Goal: Task Accomplishment & Management: Manage account settings

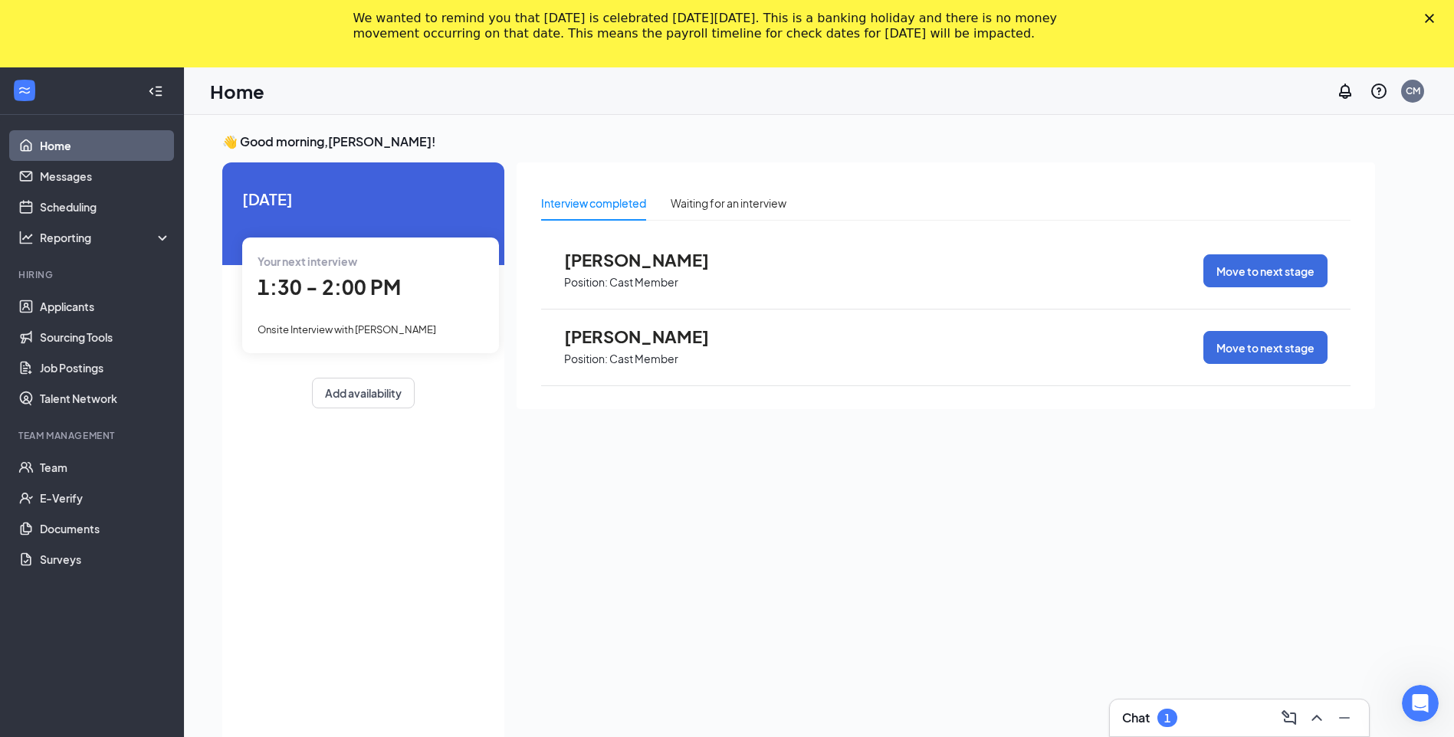
click at [1434, 19] on polygon "Close" at bounding box center [1428, 18] width 9 height 9
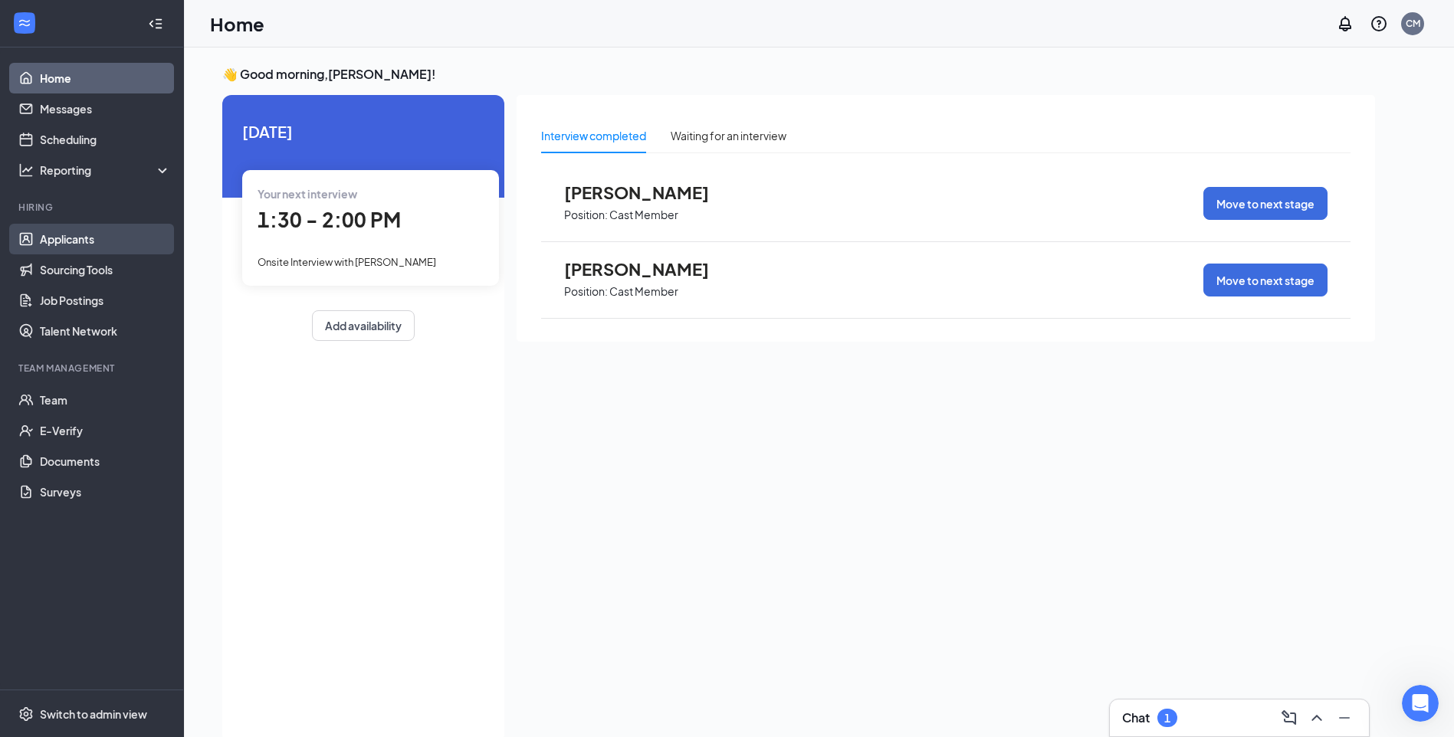
click at [85, 244] on link "Applicants" at bounding box center [105, 239] width 131 height 31
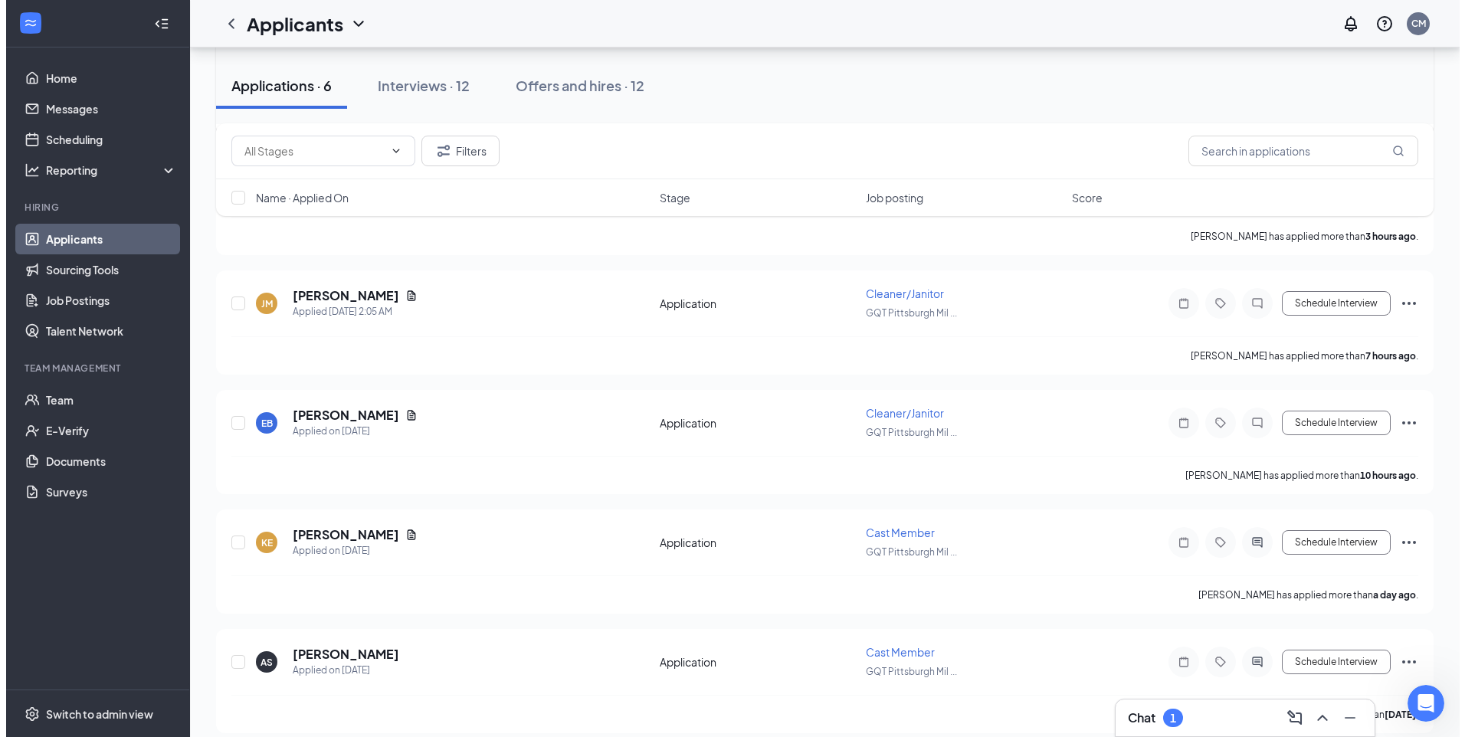
scroll to position [280, 0]
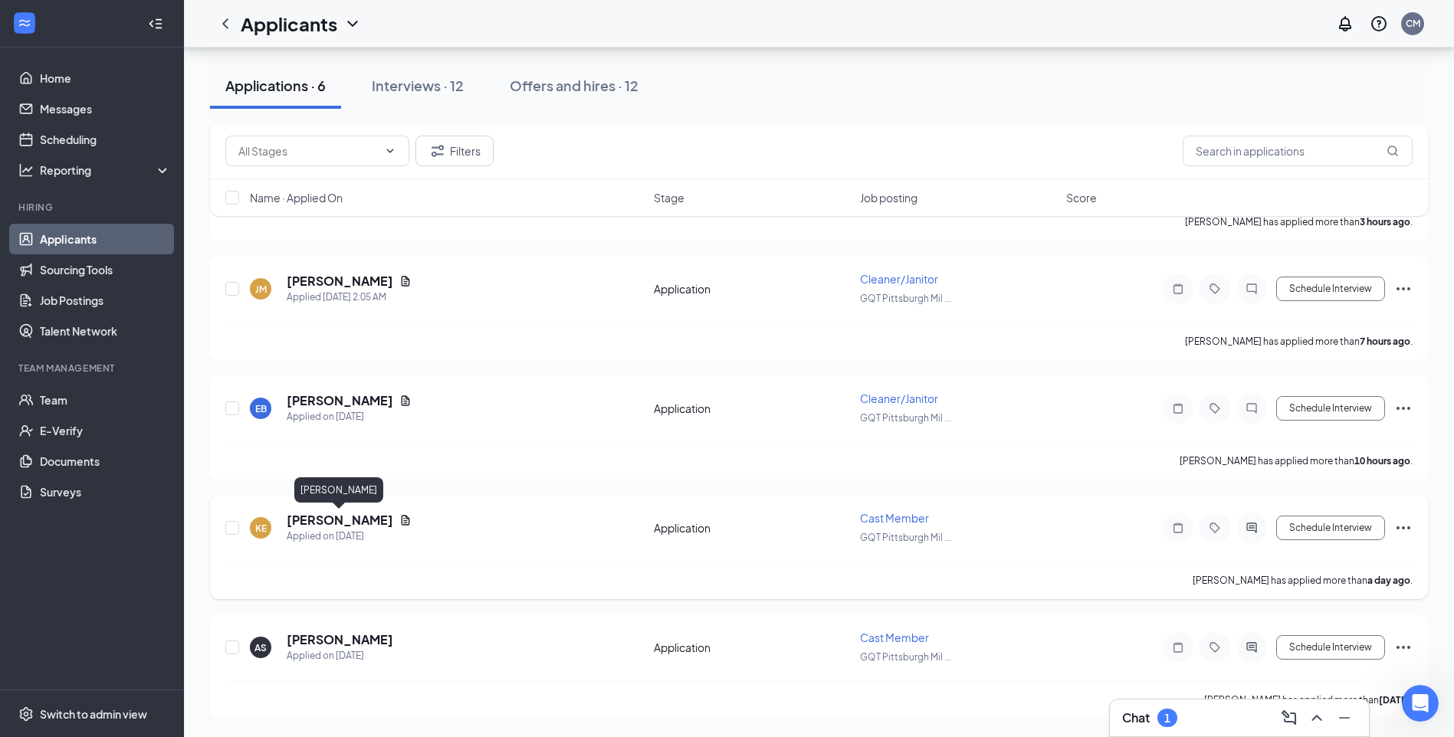
click at [349, 520] on h5 "[PERSON_NAME]" at bounding box center [340, 520] width 107 height 17
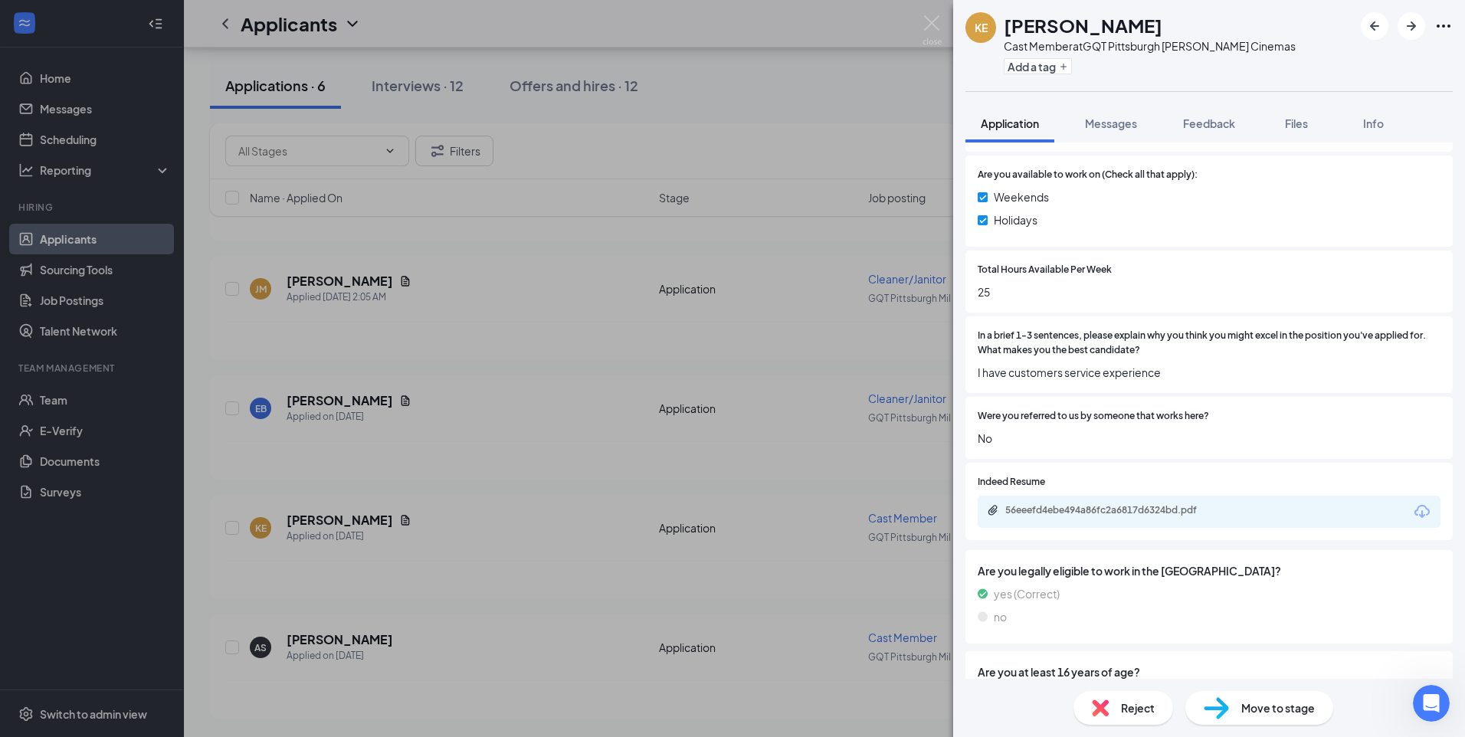
scroll to position [861, 0]
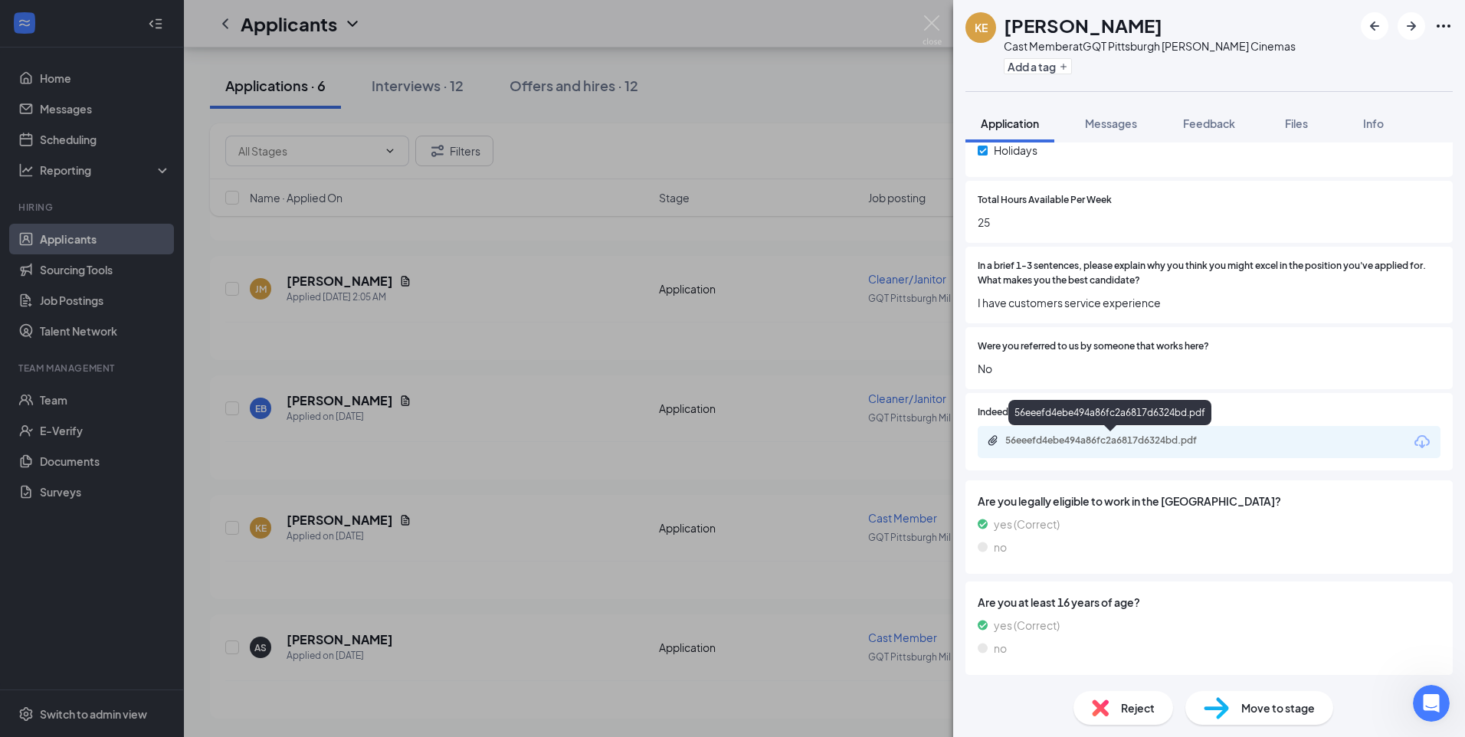
click at [1138, 441] on div "56eeefd4ebe494a86fc2a6817d6324bd.pdf" at bounding box center [1112, 440] width 215 height 12
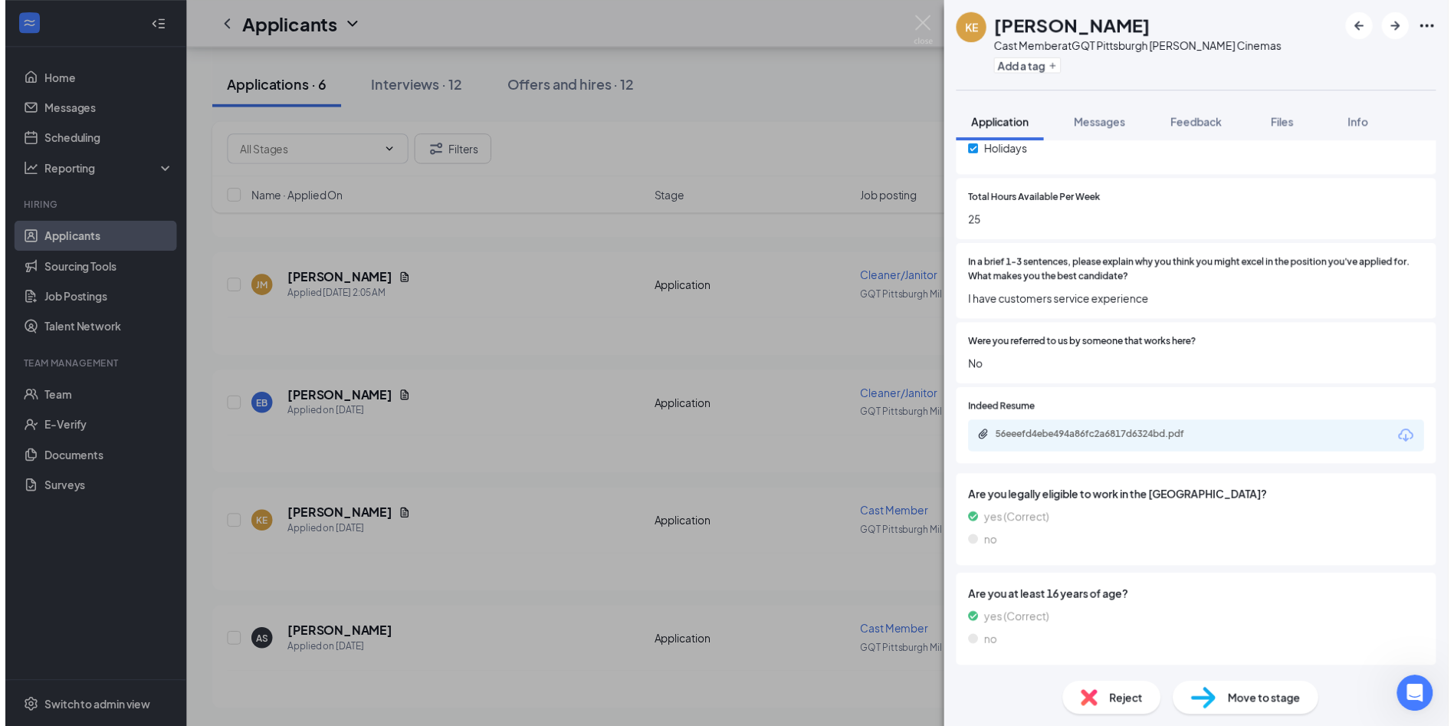
scroll to position [855, 0]
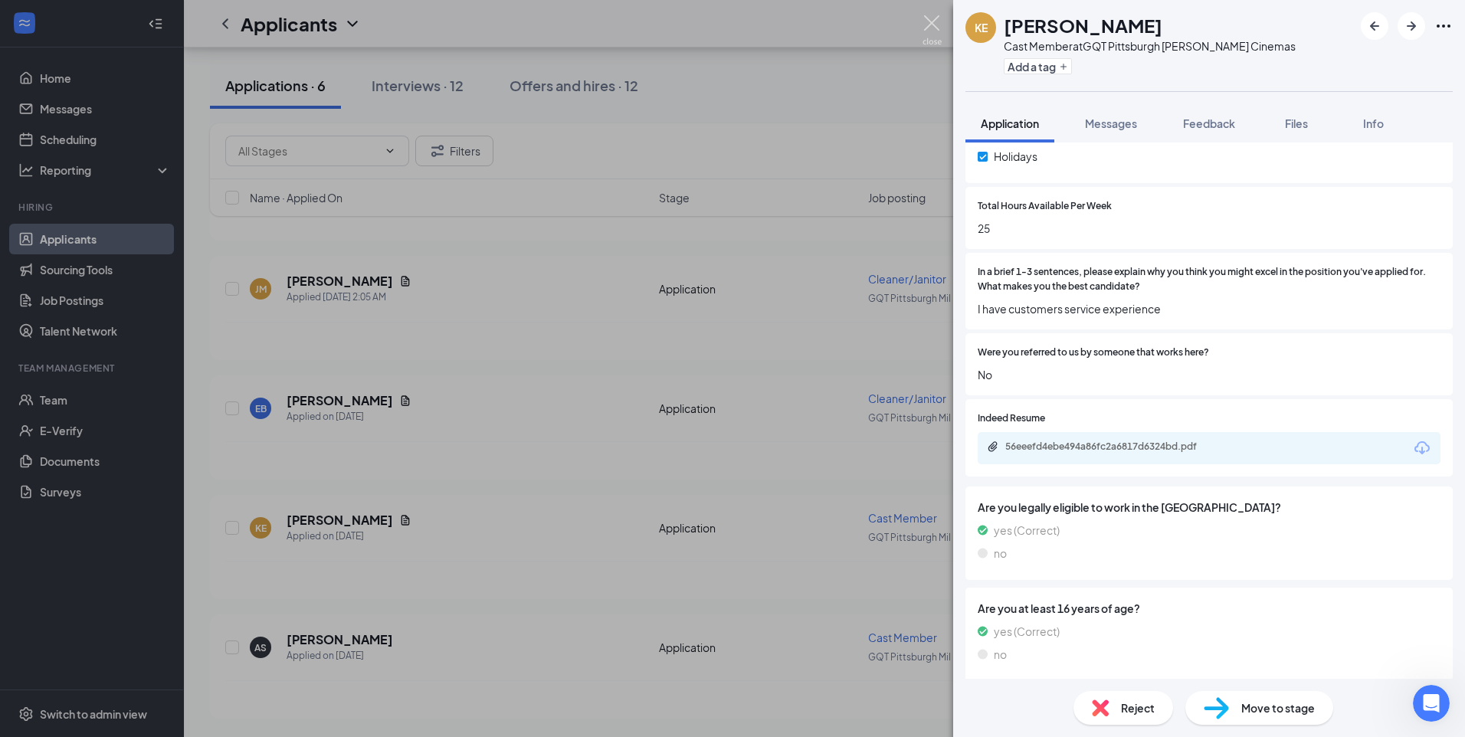
click at [926, 28] on img at bounding box center [932, 30] width 19 height 30
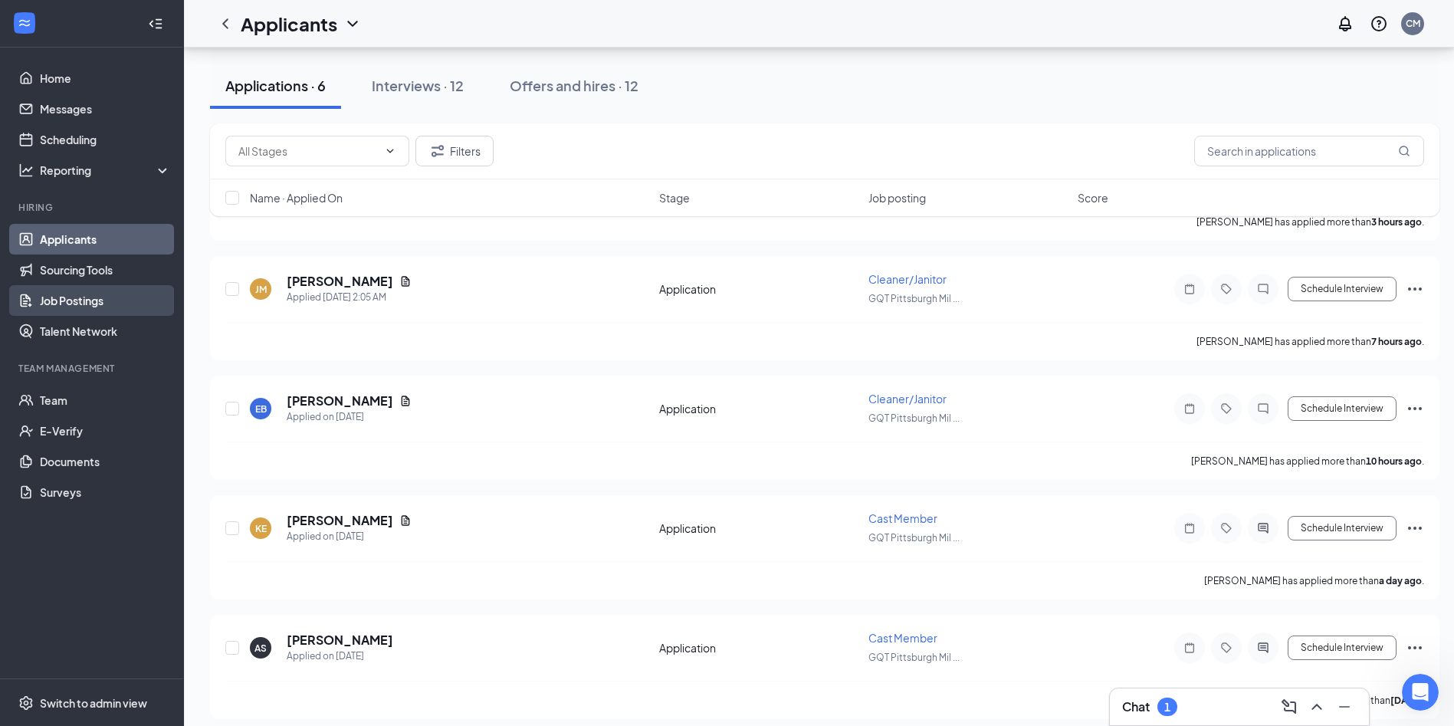
click at [95, 303] on link "Job Postings" at bounding box center [105, 300] width 131 height 31
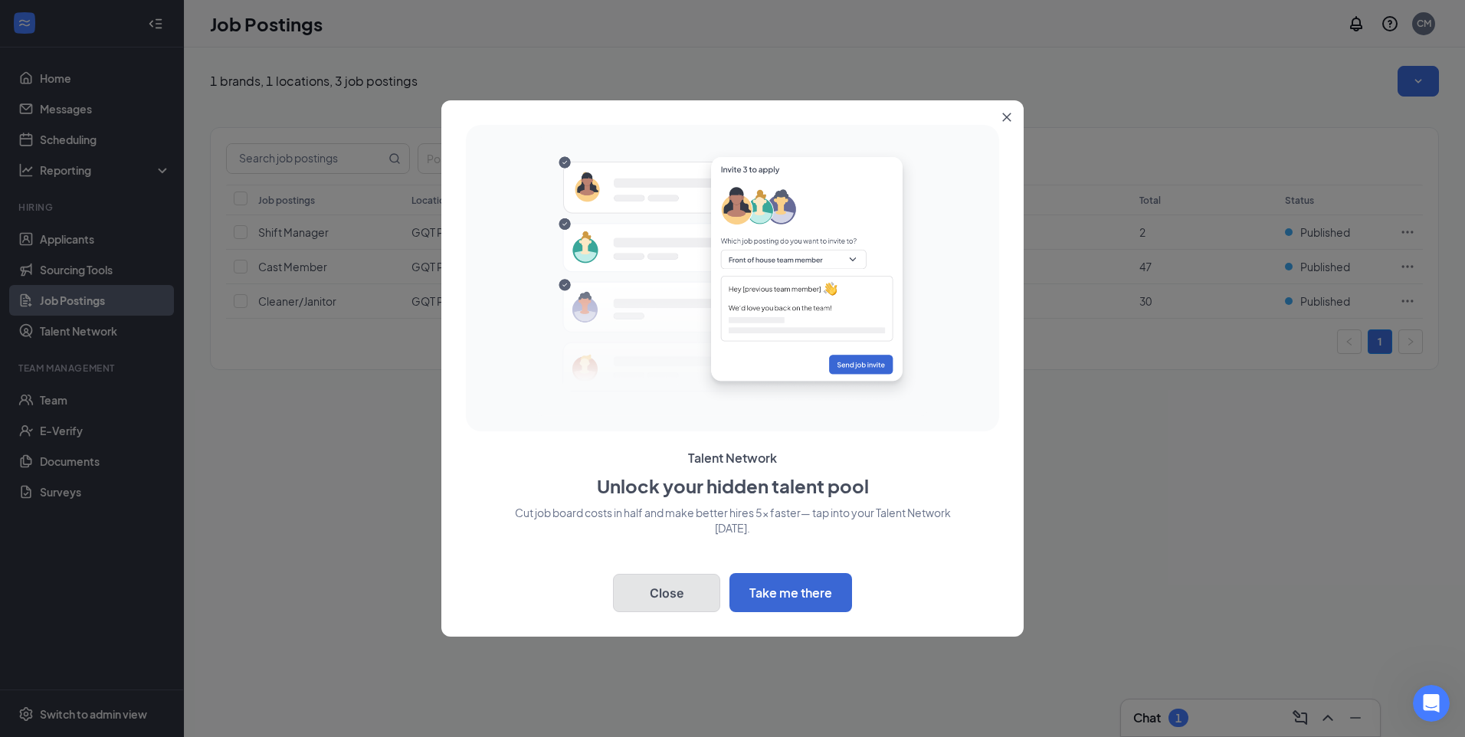
click at [693, 595] on button "Close" at bounding box center [666, 593] width 107 height 38
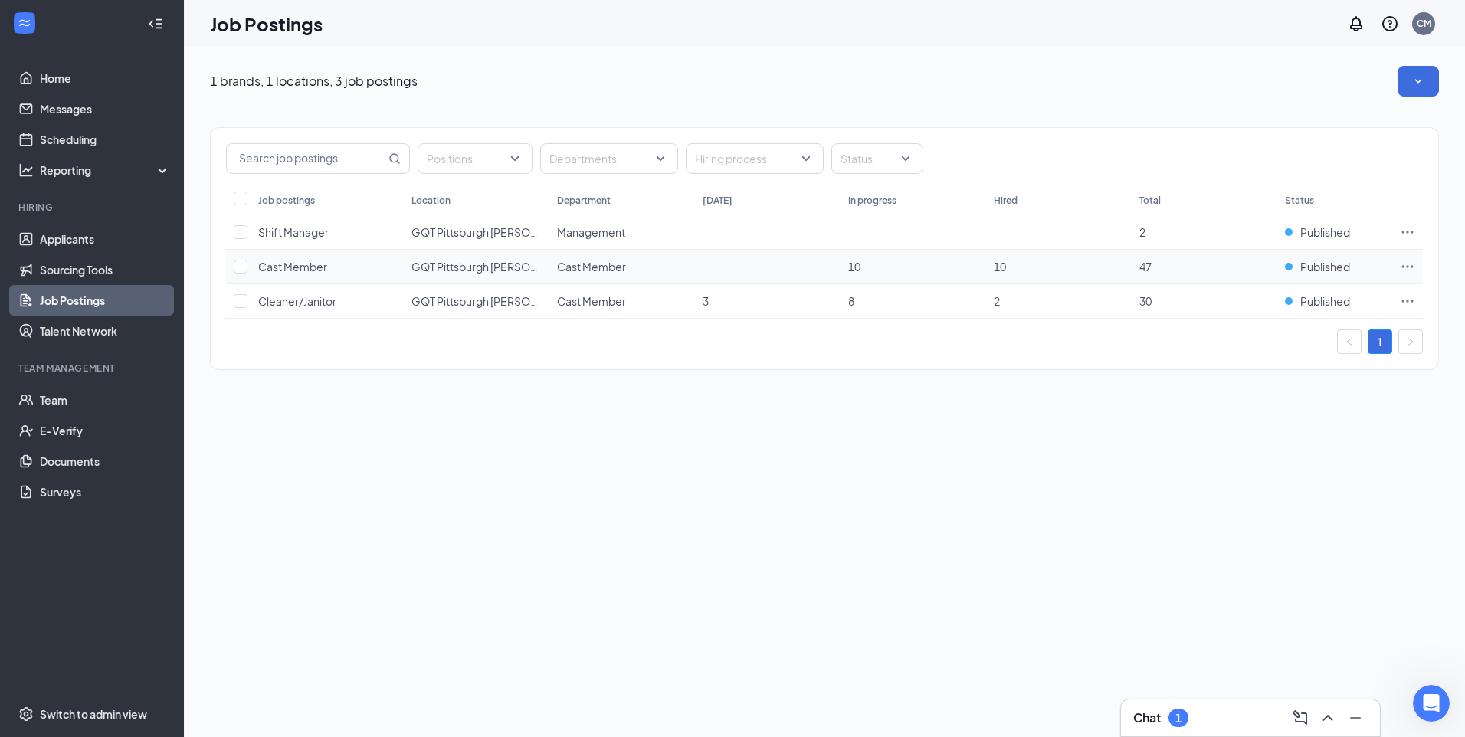
click at [1402, 267] on icon "Ellipses" at bounding box center [1407, 266] width 11 height 2
click at [1012, 445] on div "1 brands, 1 locations, 3 job postings Positions Departments Hiring process Stat…" at bounding box center [824, 393] width 1281 height 690
click at [243, 264] on input "checkbox" at bounding box center [241, 267] width 14 height 14
checkbox input "true"
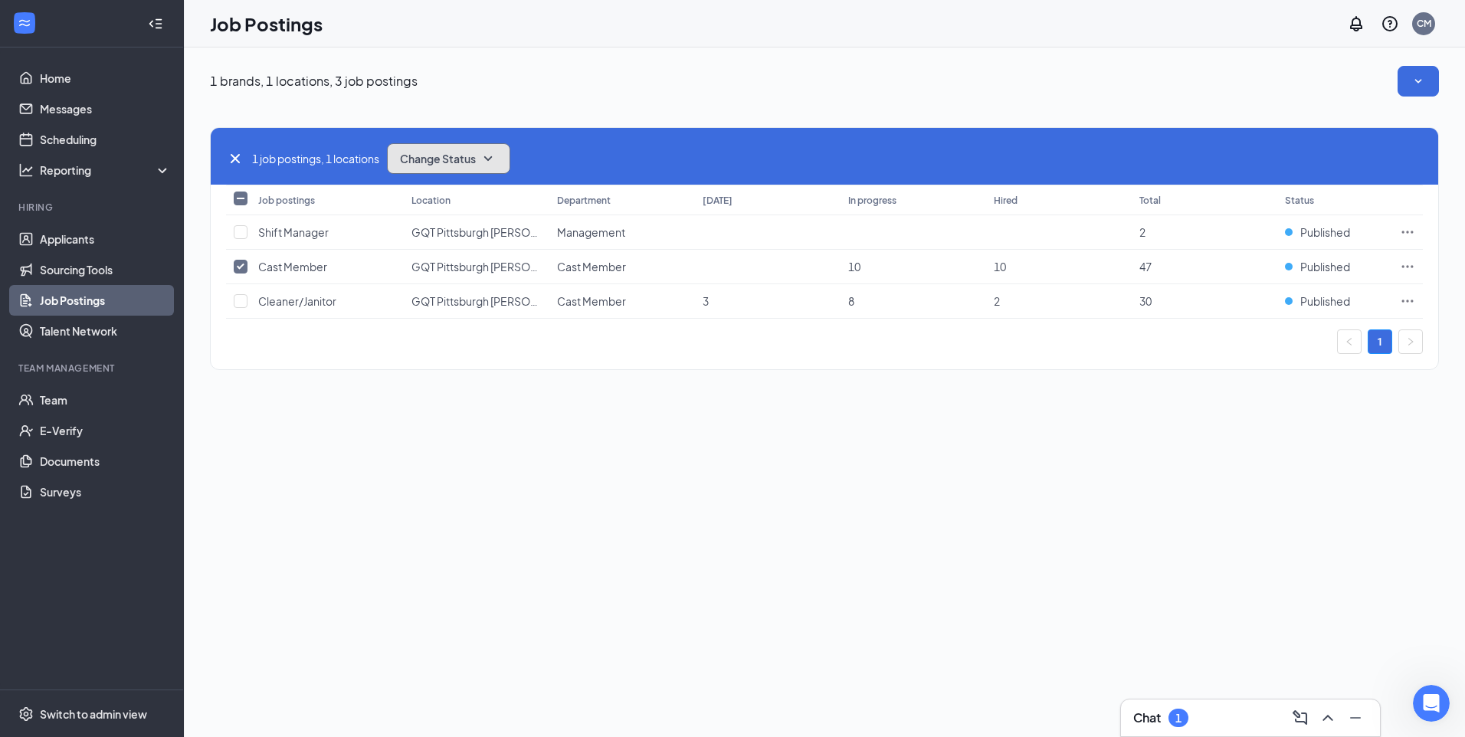
click at [497, 152] on icon "SmallChevronDown" at bounding box center [488, 158] width 18 height 18
click at [464, 241] on div "Unpublish" at bounding box center [483, 234] width 184 height 34
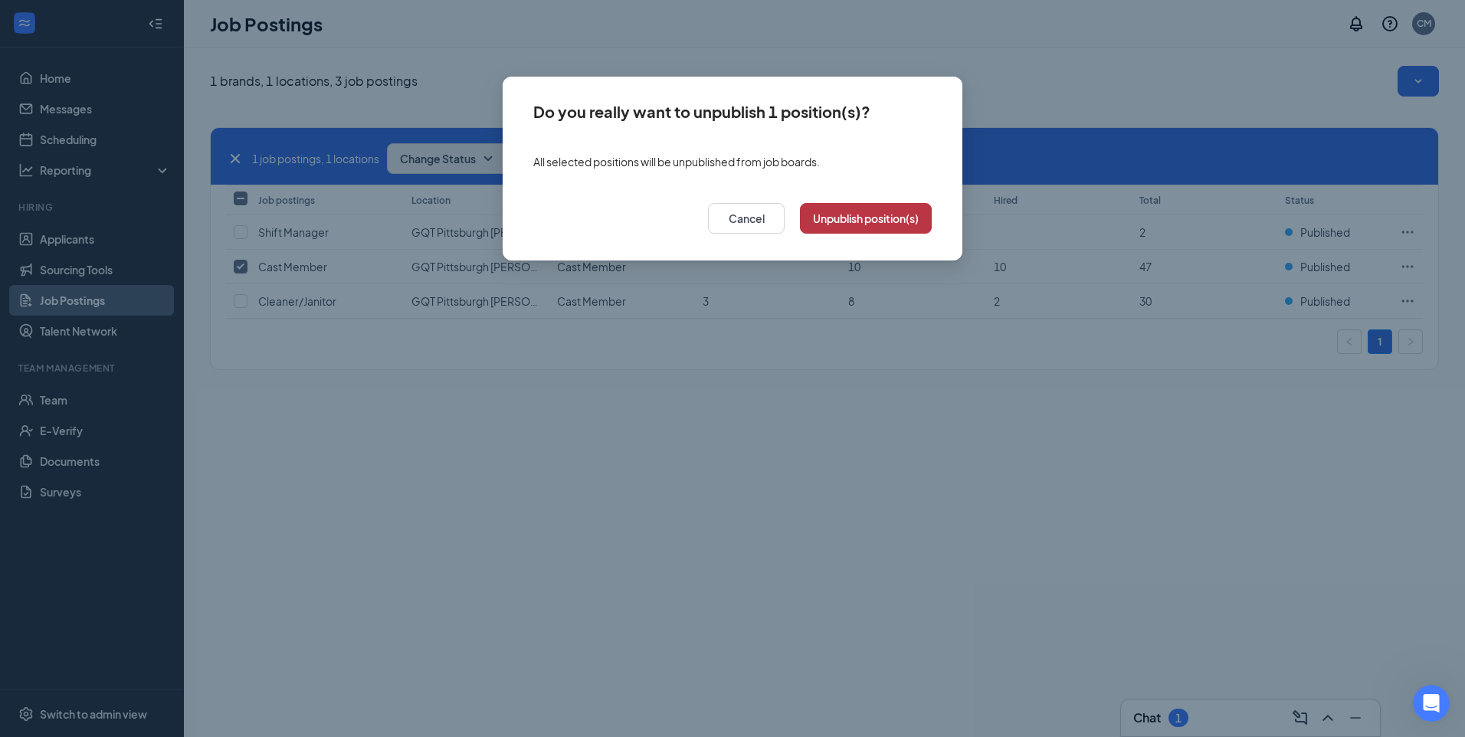
click at [831, 221] on button "Unpublish position(s)" at bounding box center [866, 218] width 132 height 31
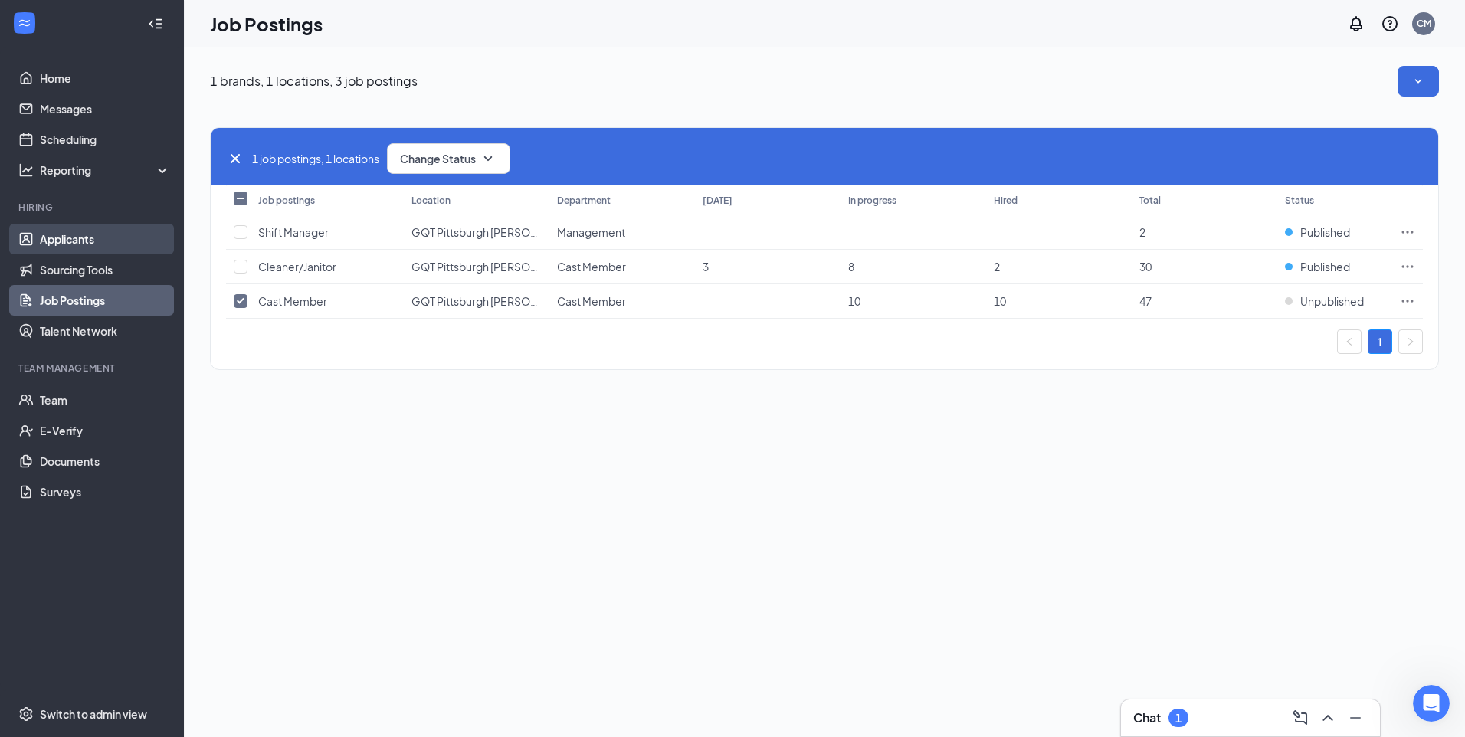
click at [96, 238] on link "Applicants" at bounding box center [105, 239] width 131 height 31
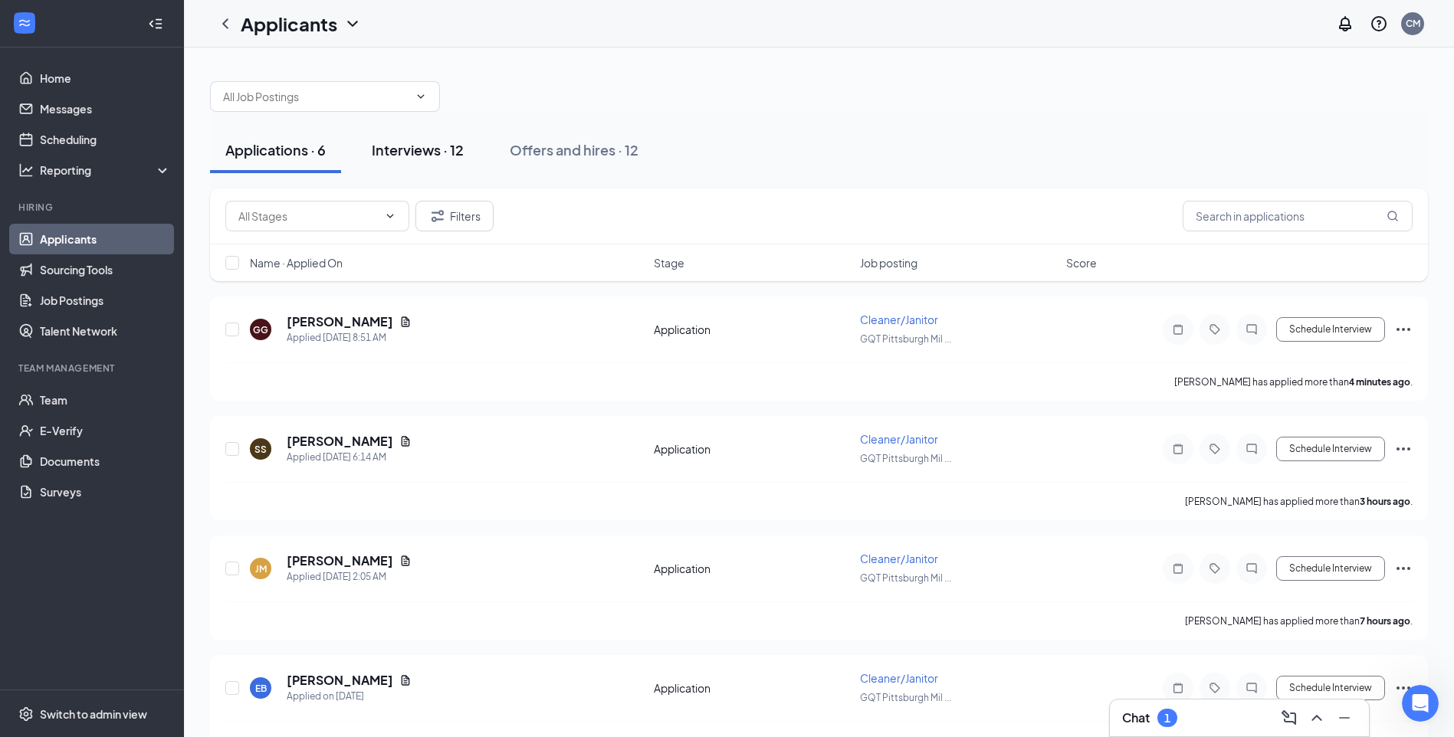
click at [432, 152] on div "Interviews · 12" at bounding box center [418, 149] width 92 height 19
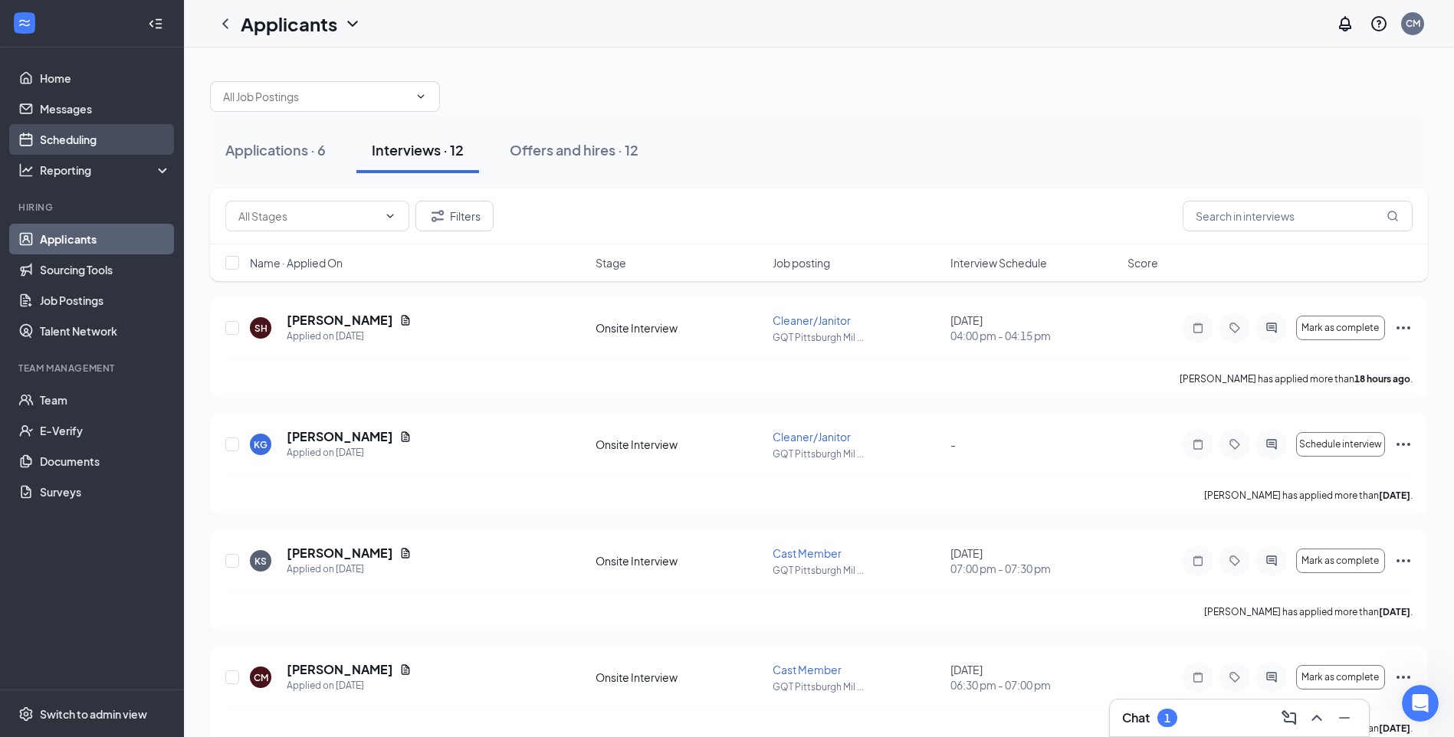
click at [72, 143] on link "Scheduling" at bounding box center [105, 139] width 131 height 31
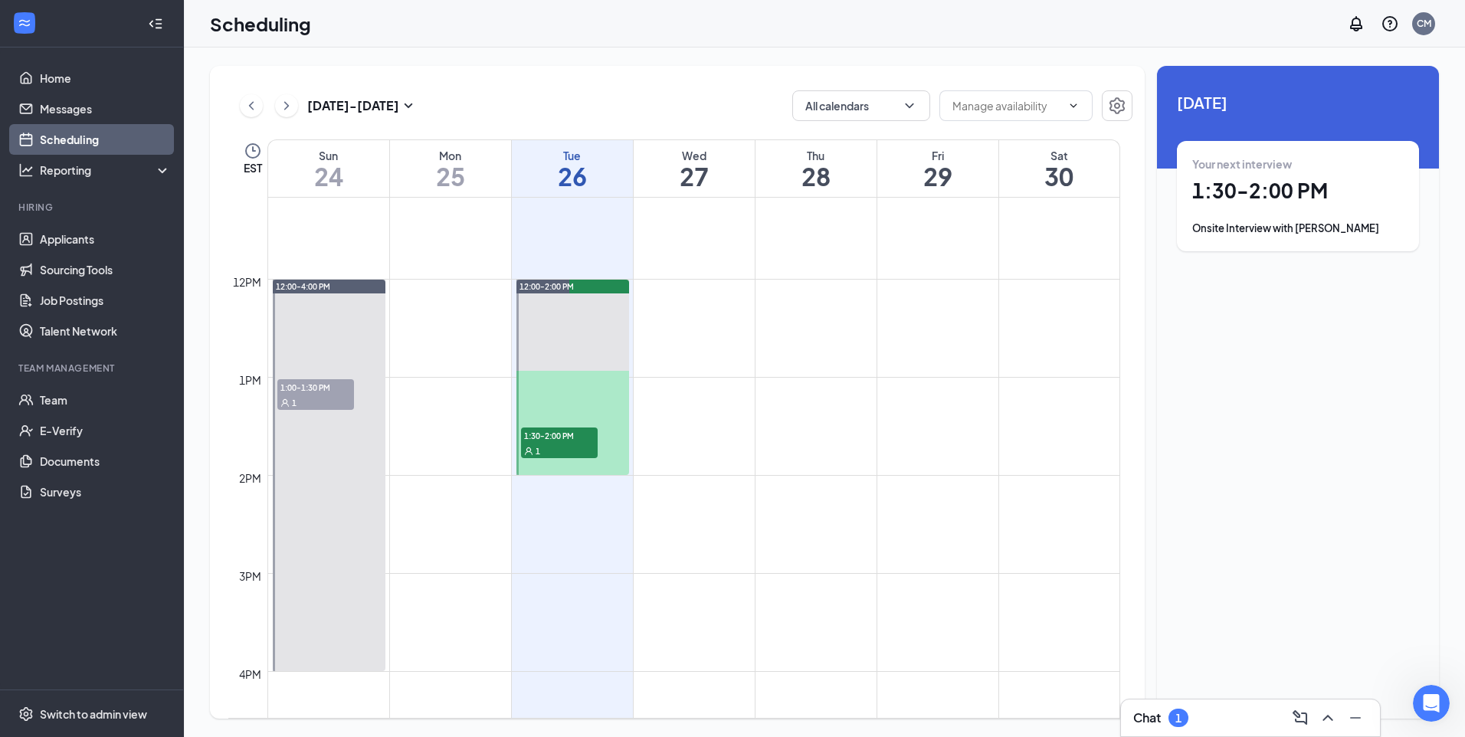
scroll to position [1136, 0]
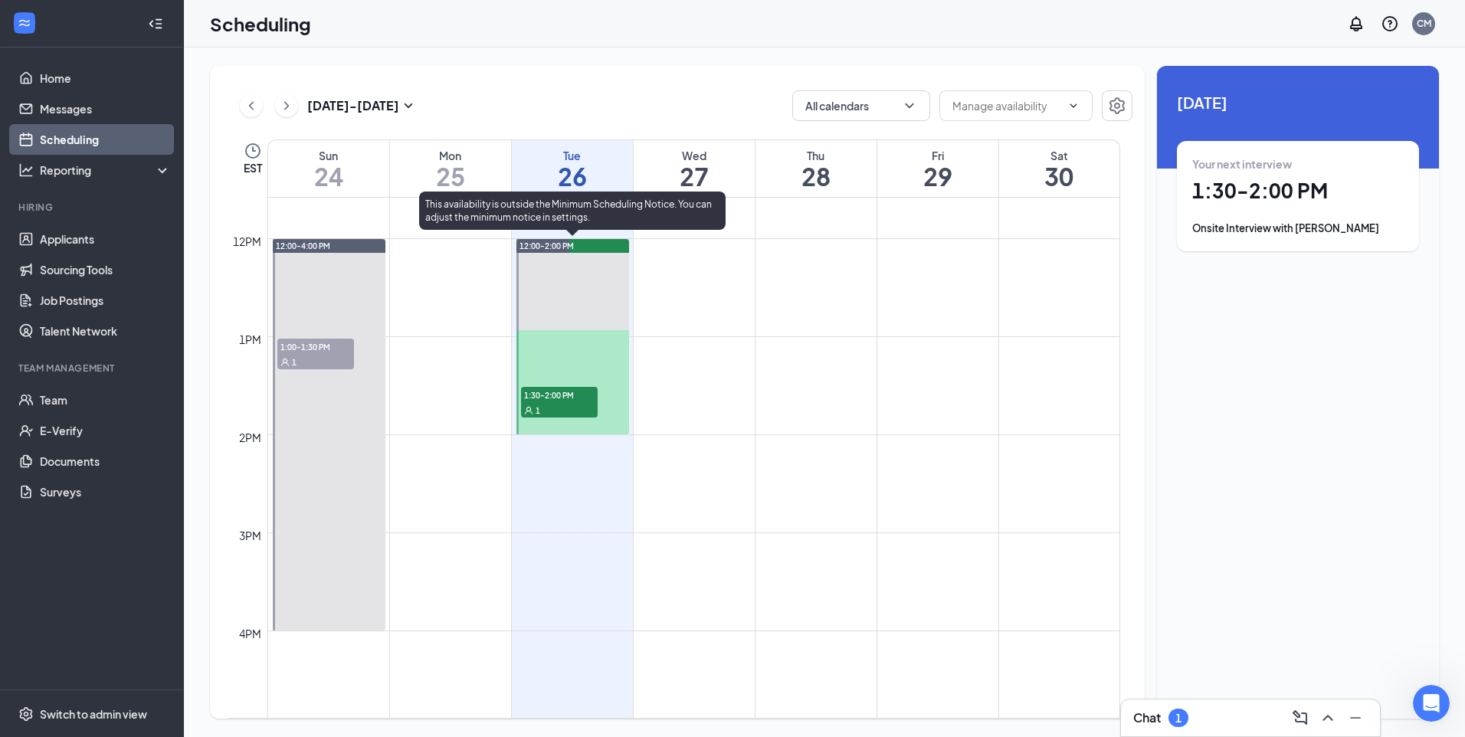
click at [547, 398] on span "1:30-2:00 PM" at bounding box center [559, 394] width 77 height 15
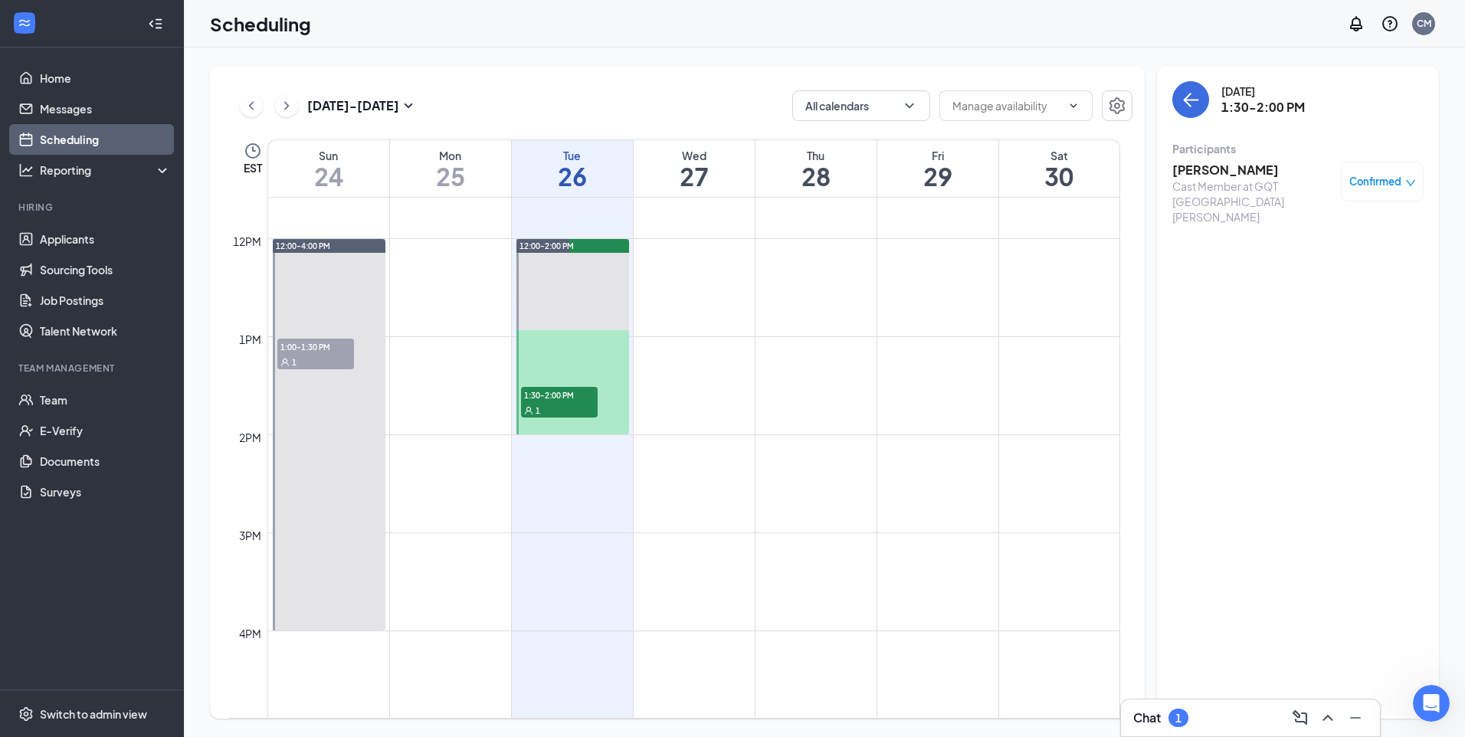
click at [1237, 171] on h3 "[PERSON_NAME]" at bounding box center [1252, 170] width 161 height 17
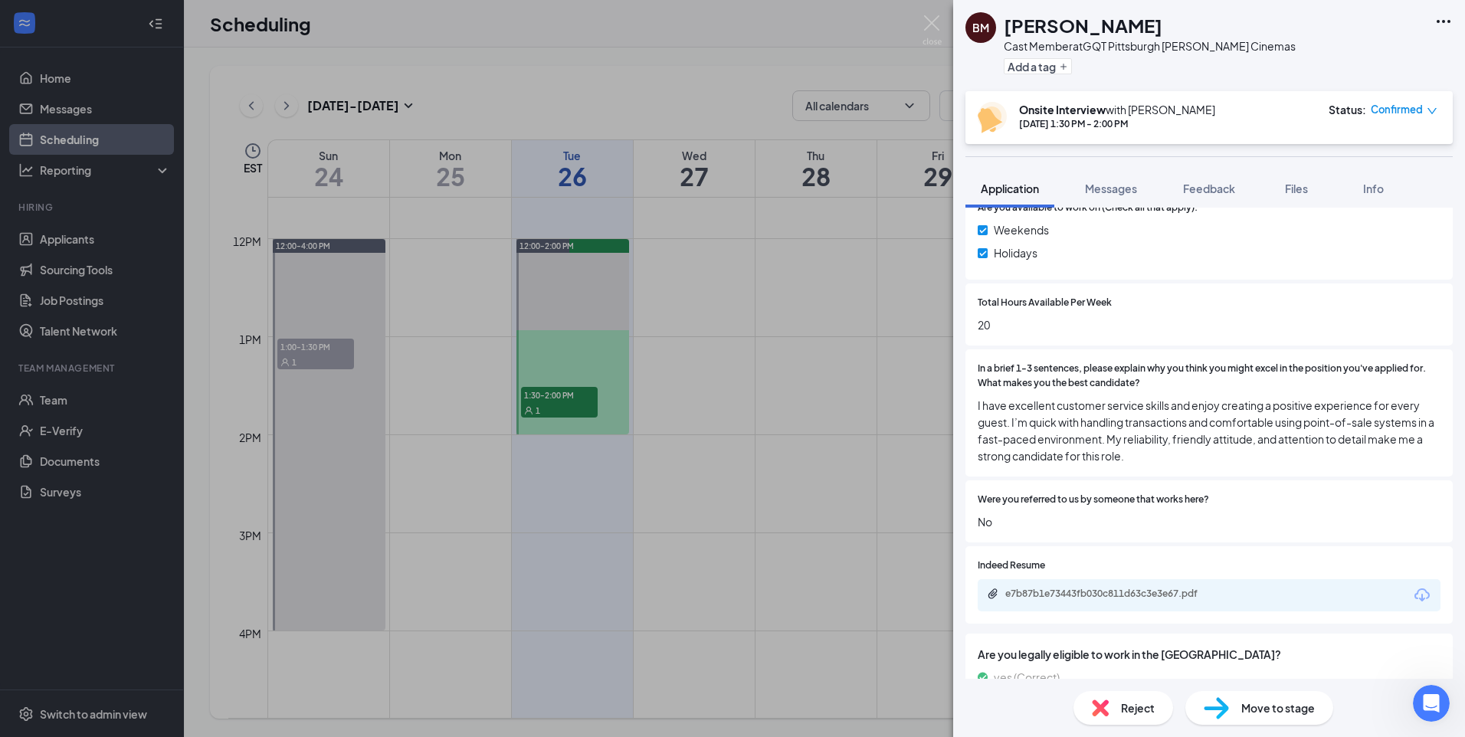
scroll to position [843, 0]
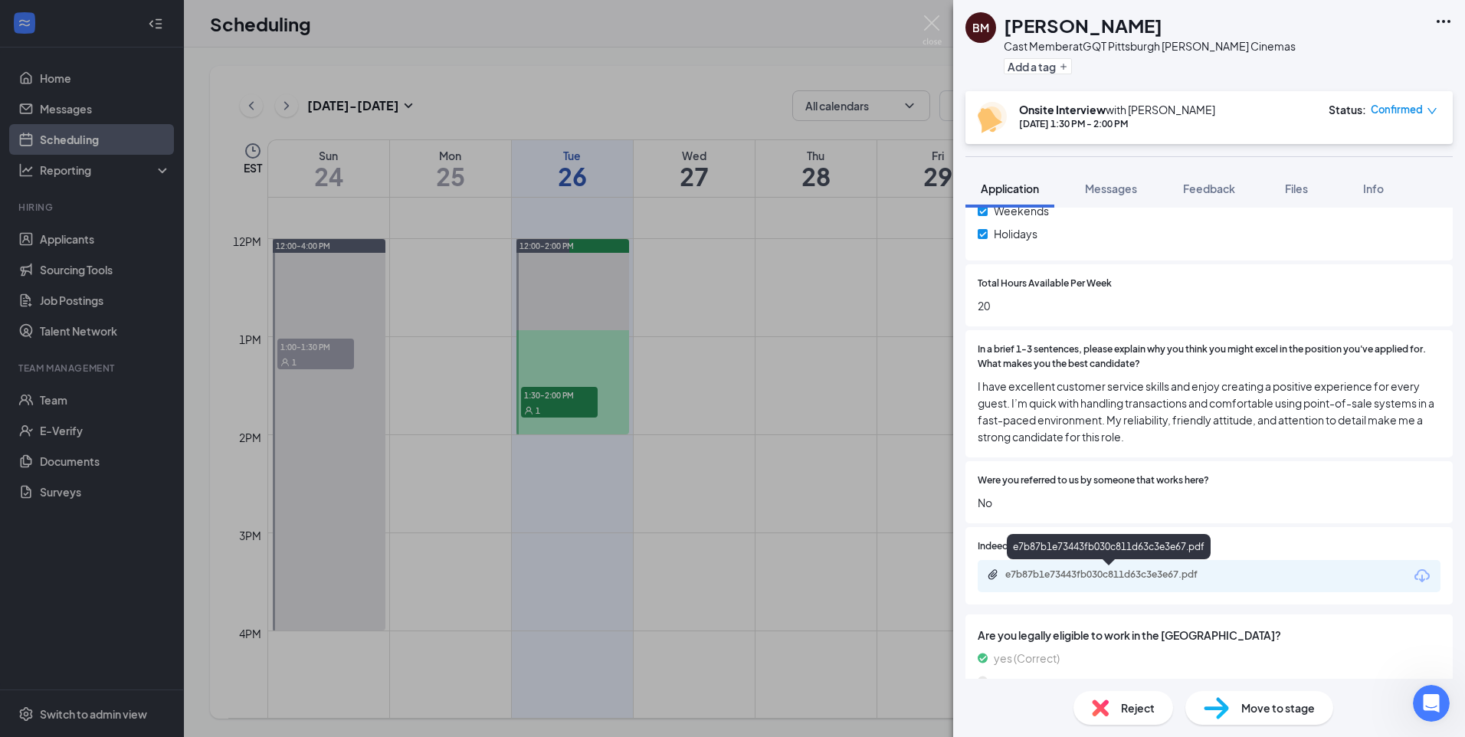
click at [1178, 572] on div "e7b87b1e73443fb030c811d63c3e3e67.pdf" at bounding box center [1112, 575] width 215 height 12
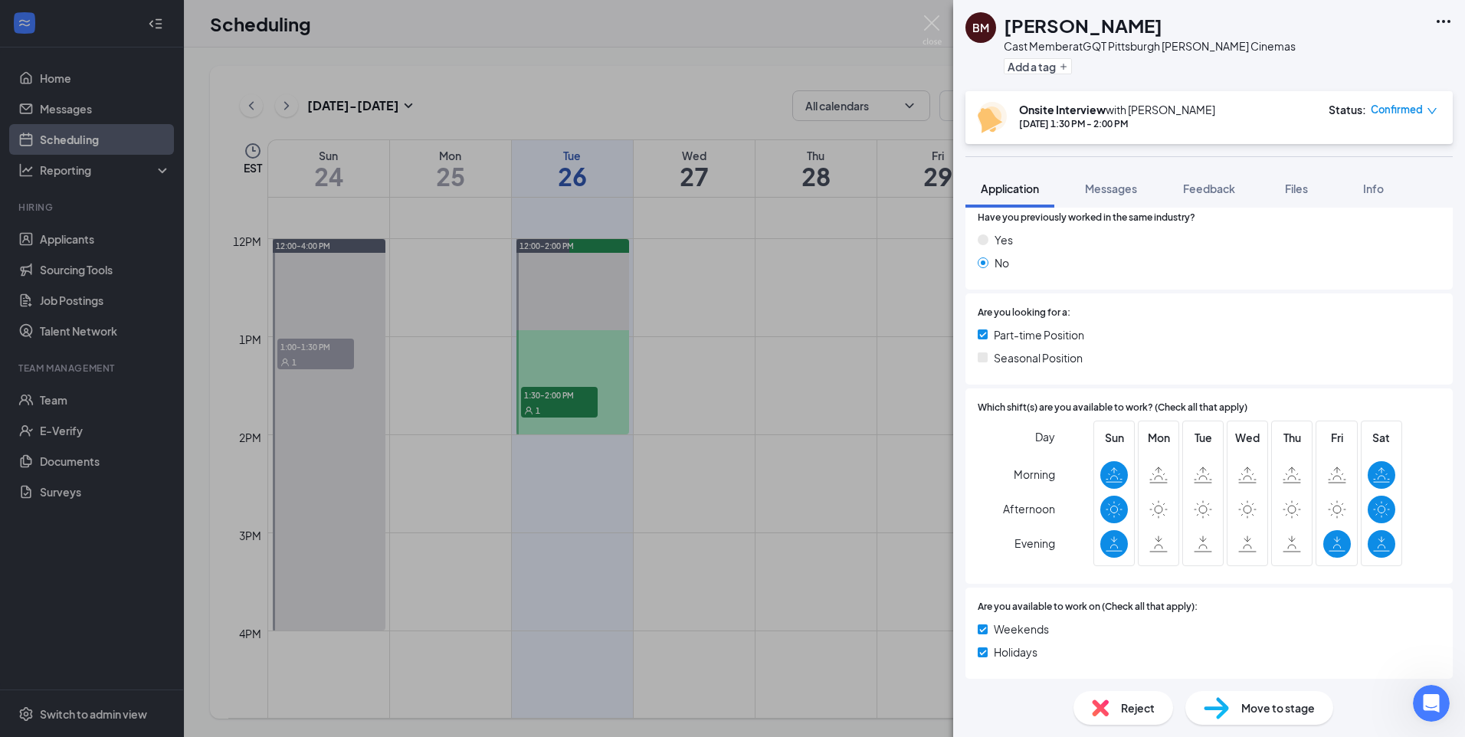
scroll to position [460, 0]
